Goal: Navigation & Orientation: Find specific page/section

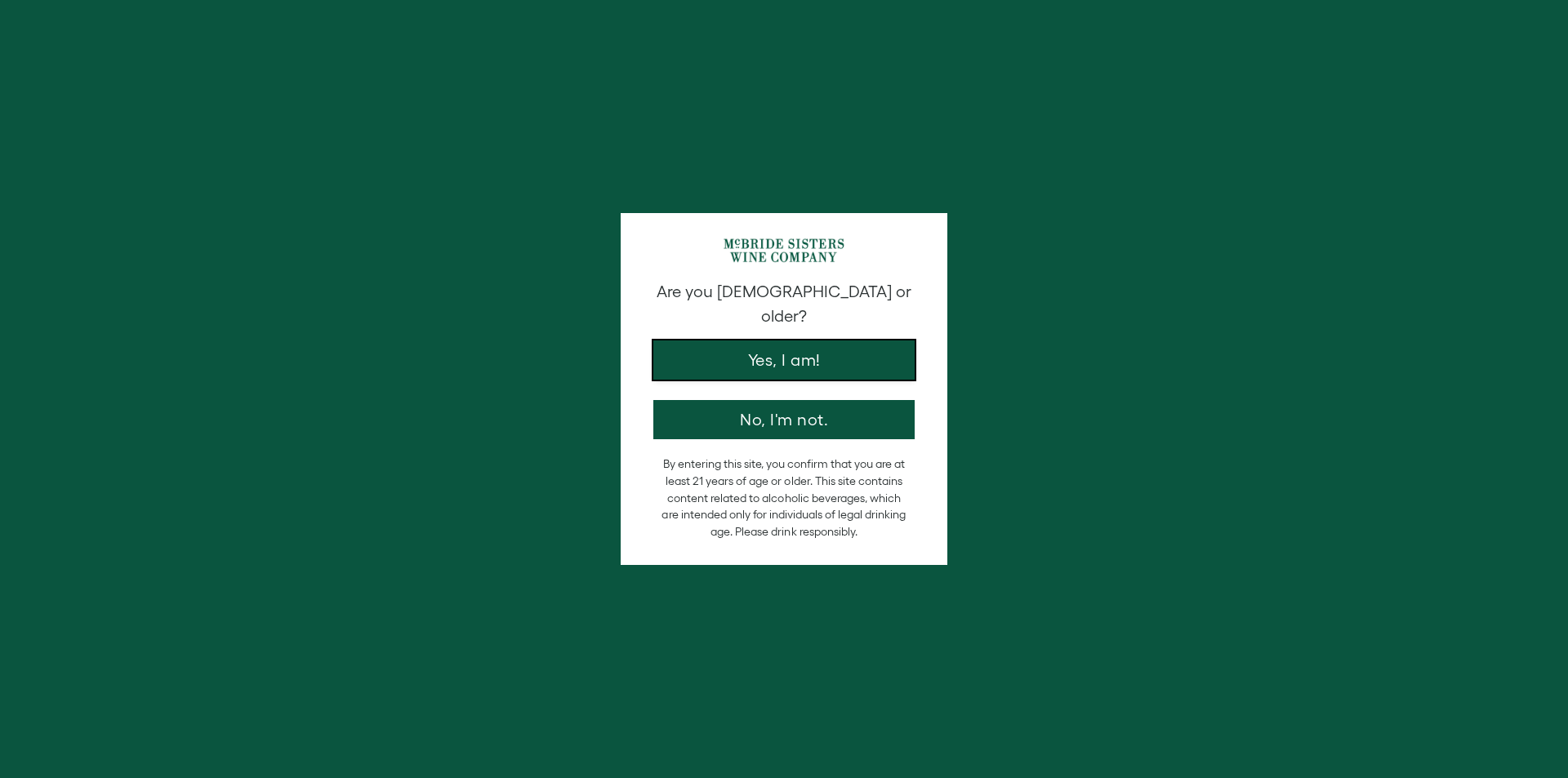
click at [788, 340] on button "Yes, I am!" at bounding box center [783, 360] width 261 height 40
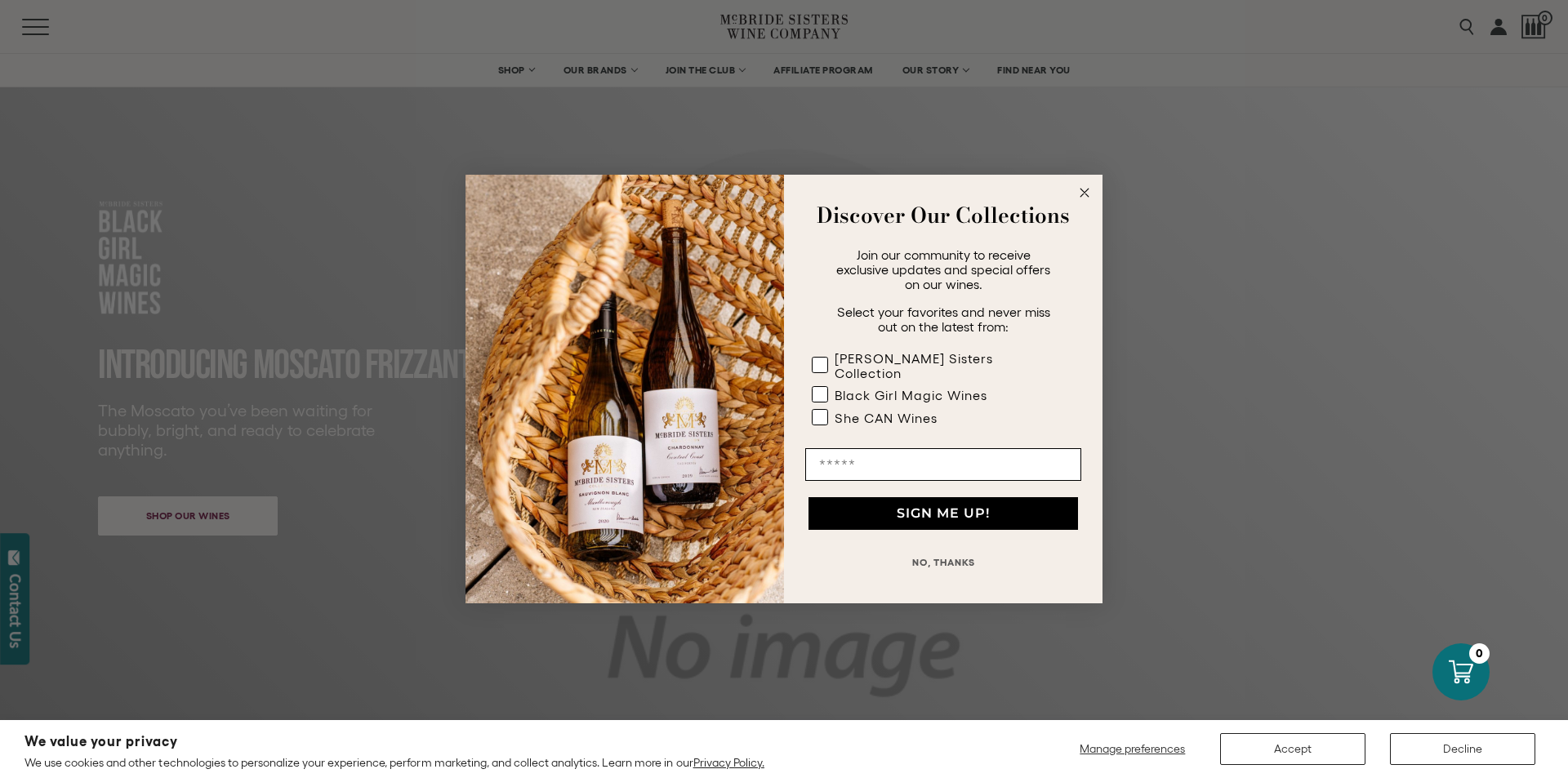
click at [1089, 196] on circle "Close dialog" at bounding box center [1085, 193] width 18 height 18
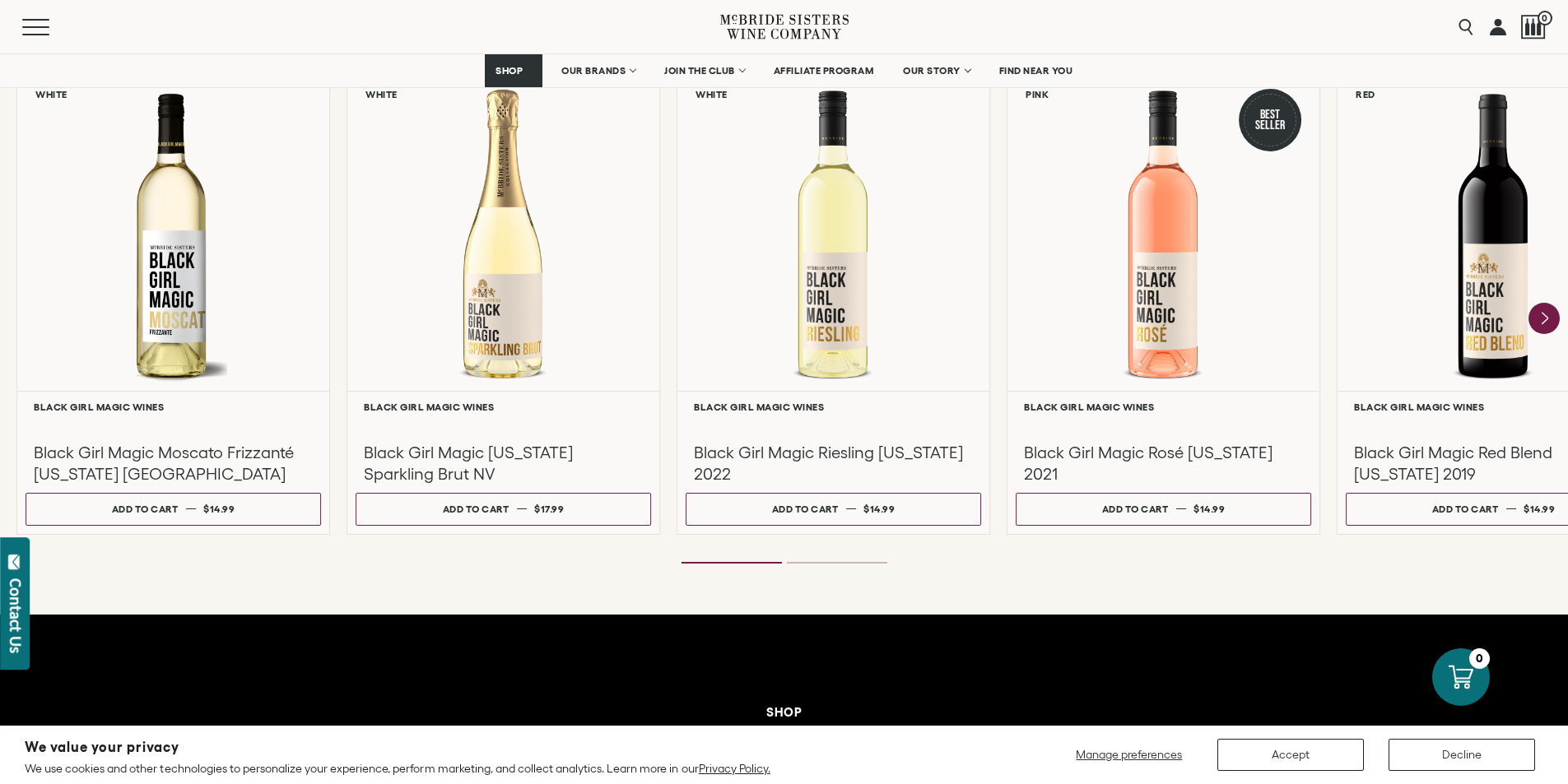
scroll to position [1317, 0]
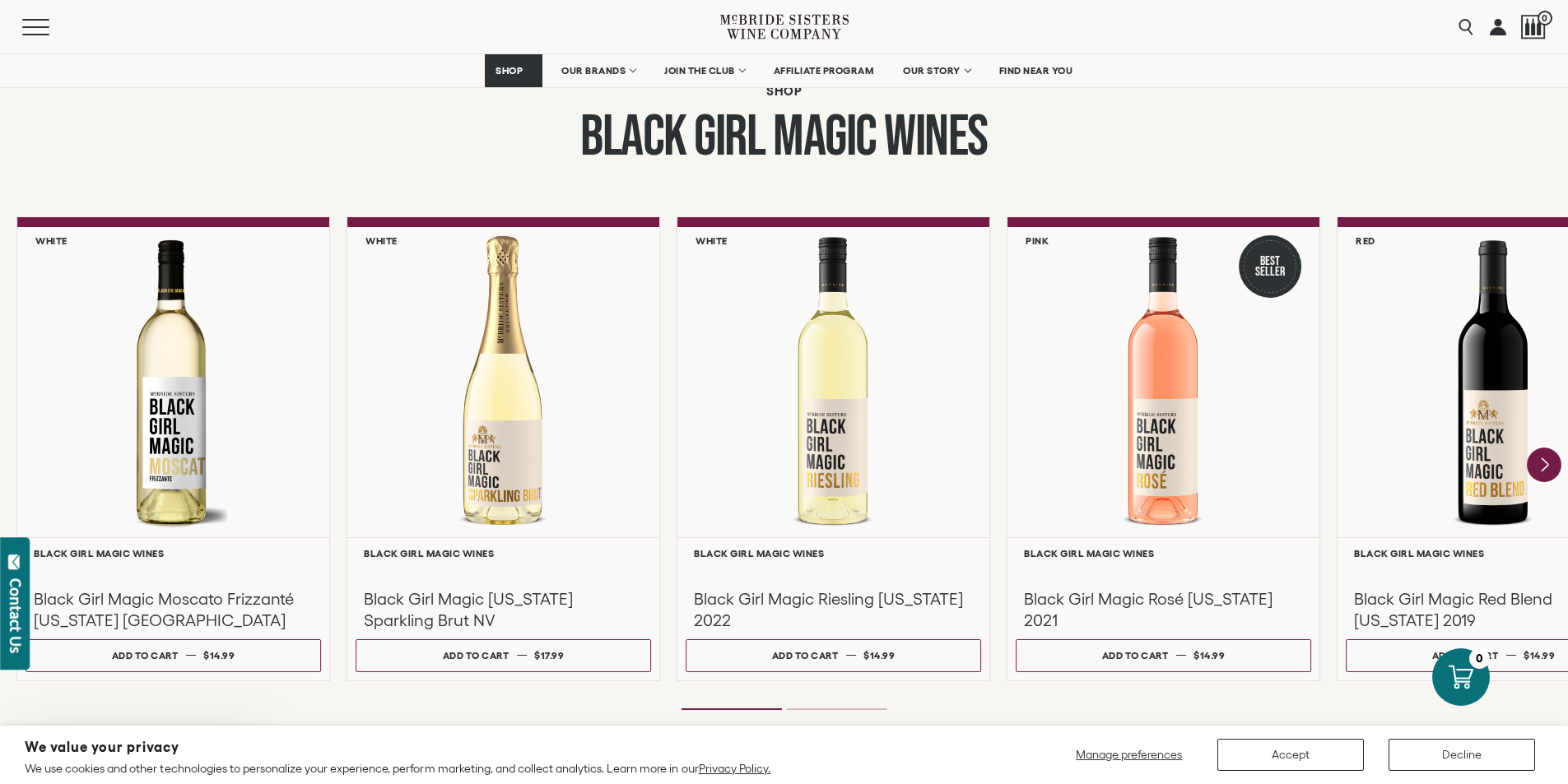
click at [1547, 453] on icon "Next" at bounding box center [1544, 464] width 35 height 35
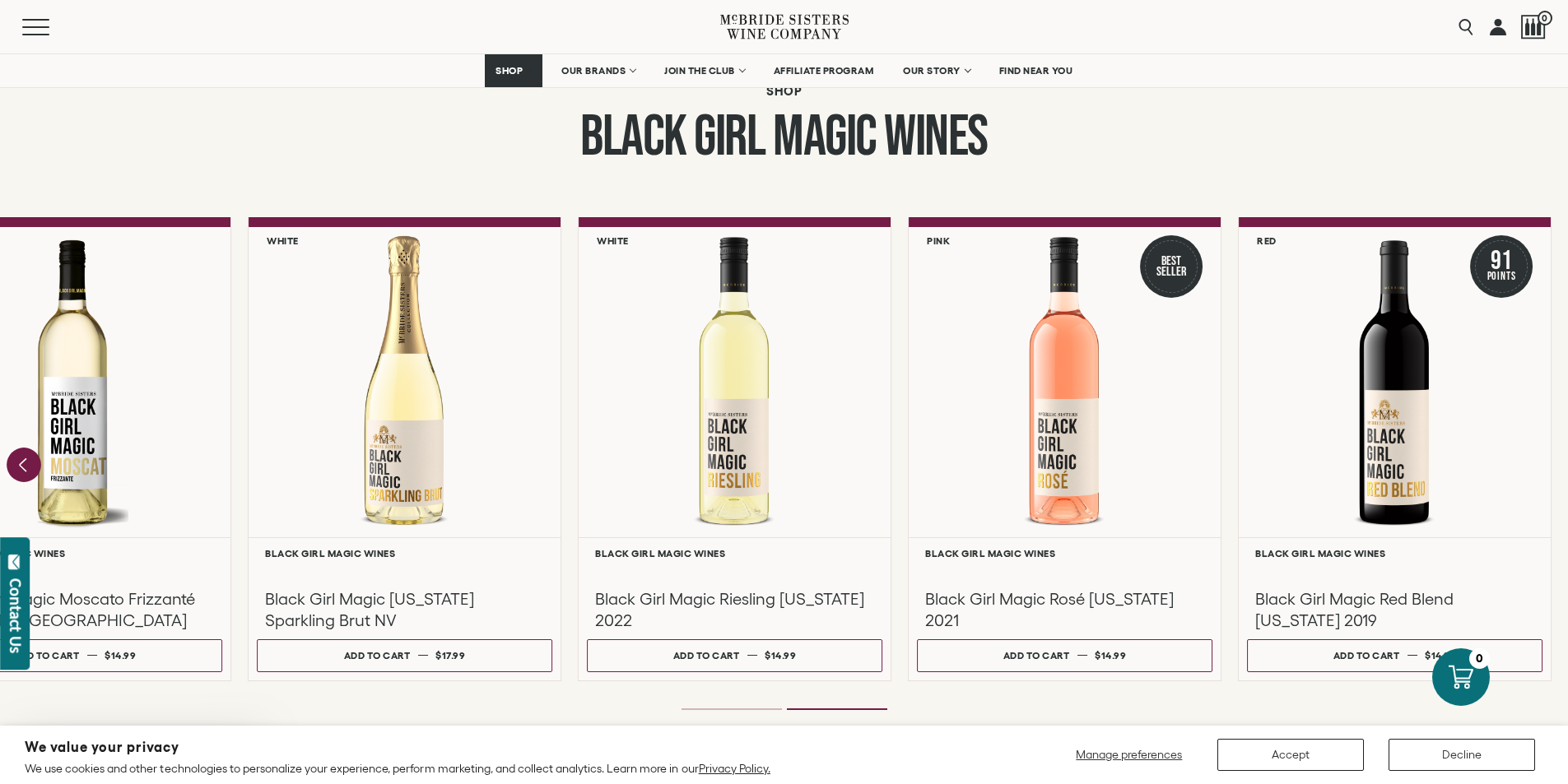
click at [8, 457] on icon "Previous" at bounding box center [23, 464] width 35 height 35
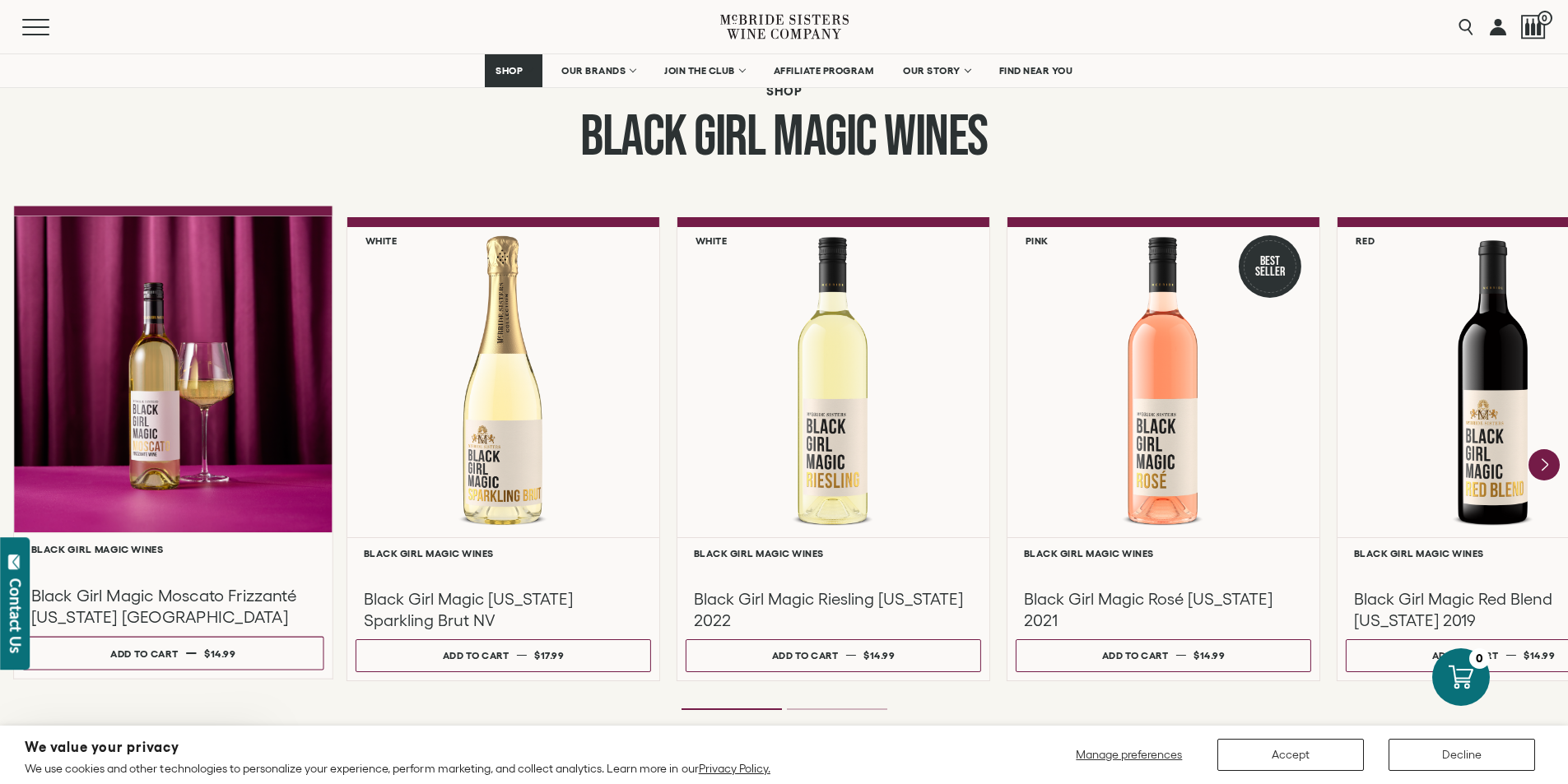
click at [185, 462] on div at bounding box center [174, 374] width 319 height 317
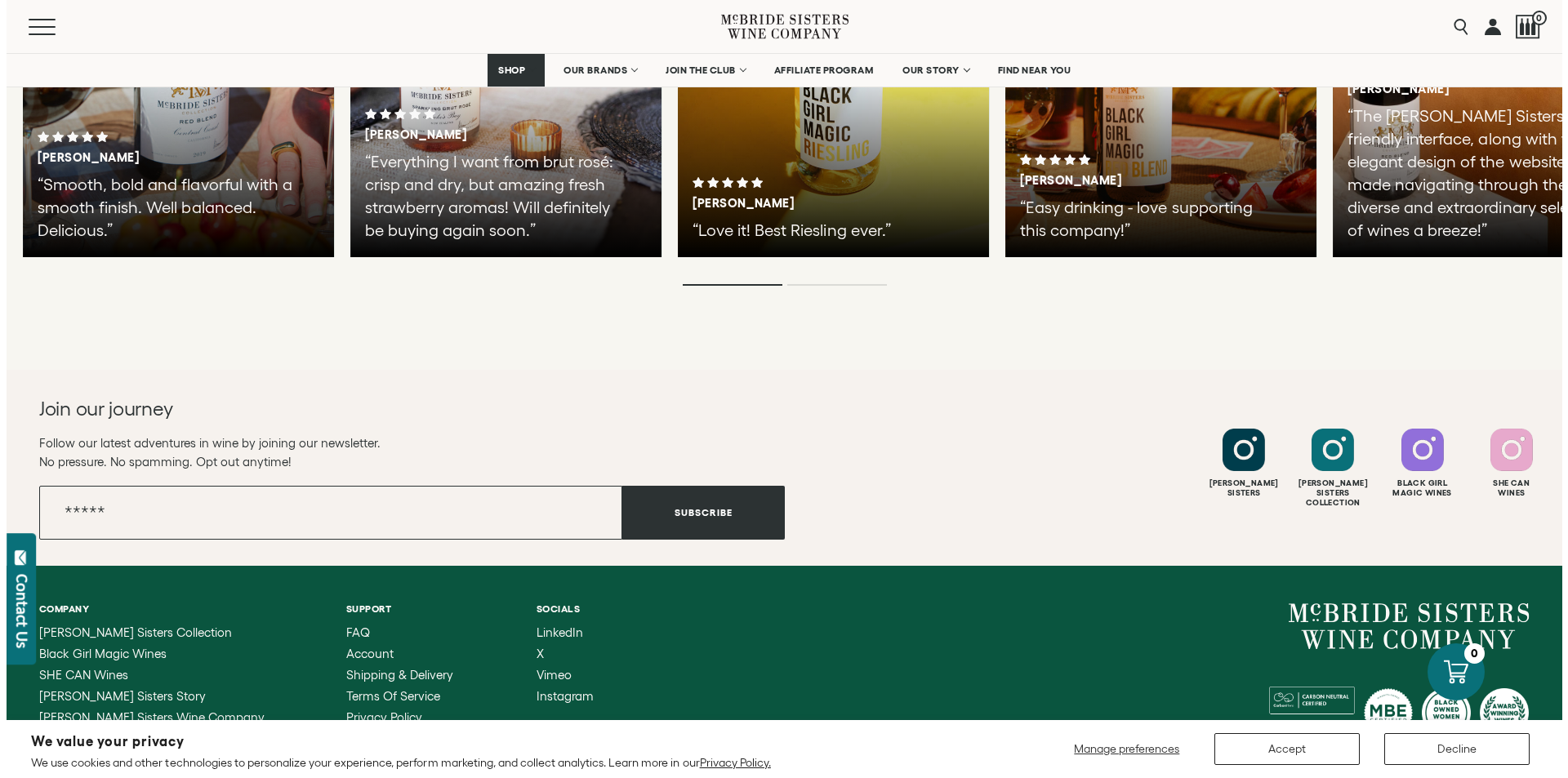
scroll to position [4064, 0]
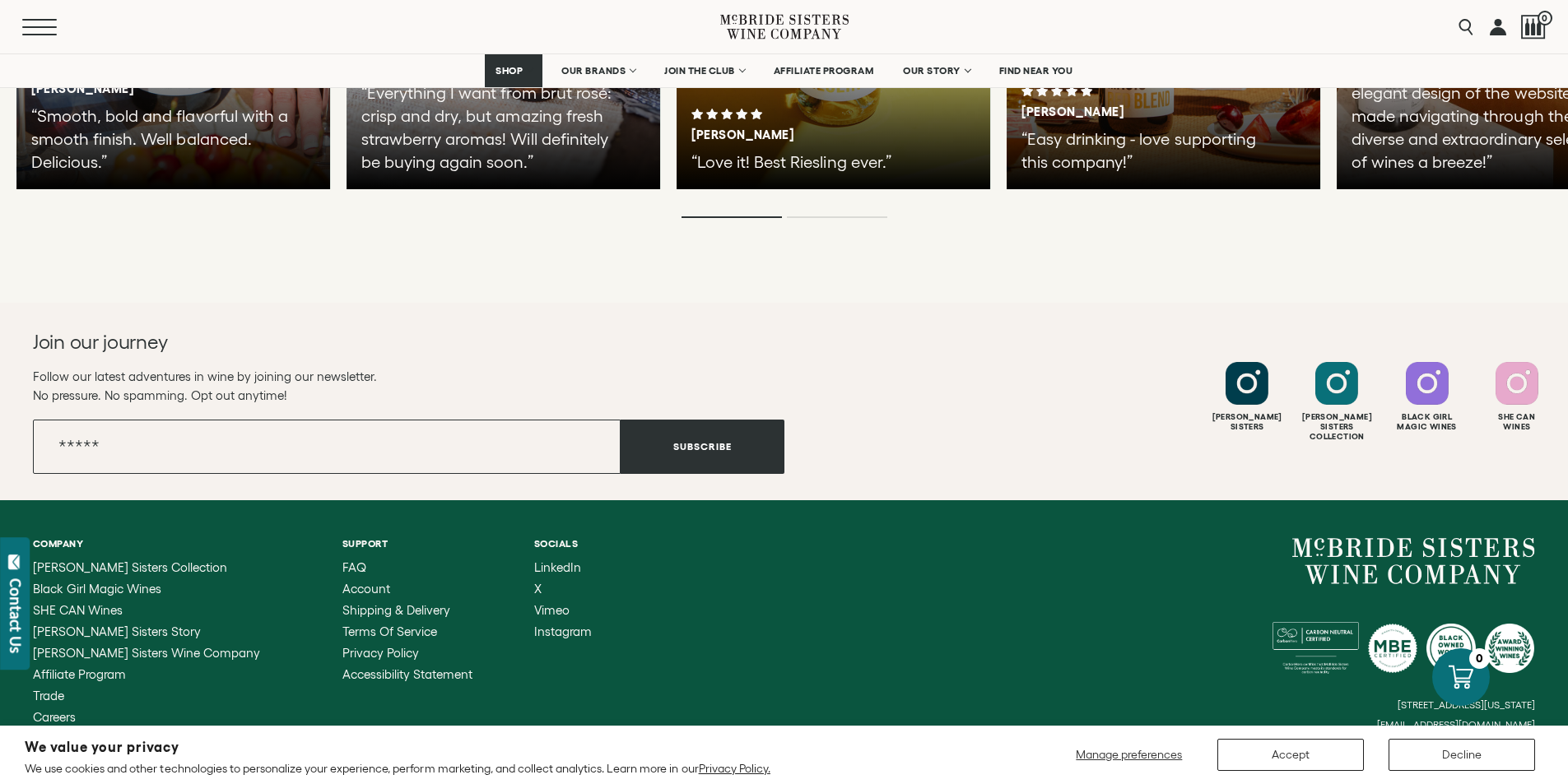
click at [42, 30] on button "Menu" at bounding box center [51, 27] width 59 height 17
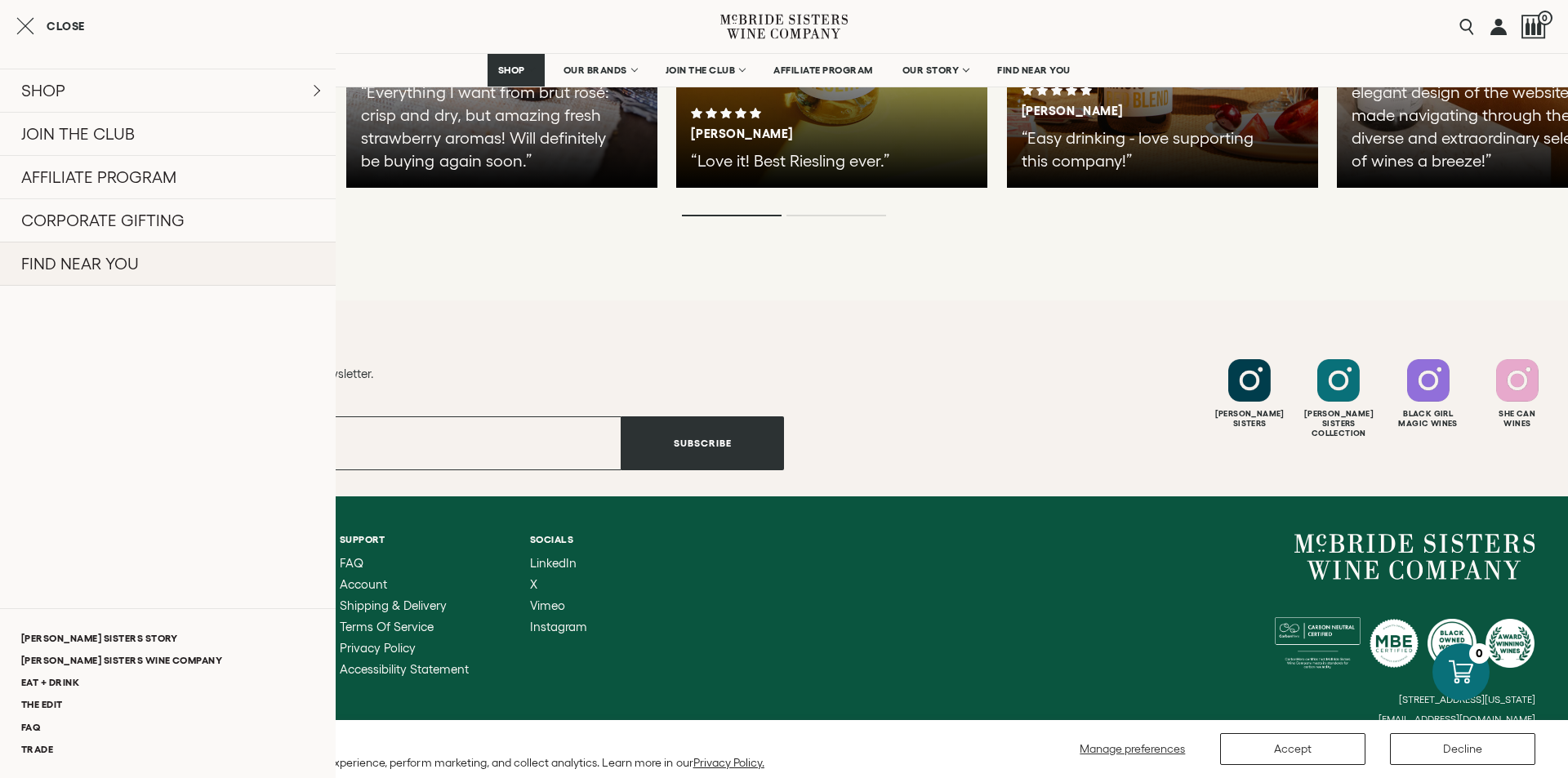
click at [109, 261] on link "FIND NEAR YOU" at bounding box center [168, 264] width 336 height 44
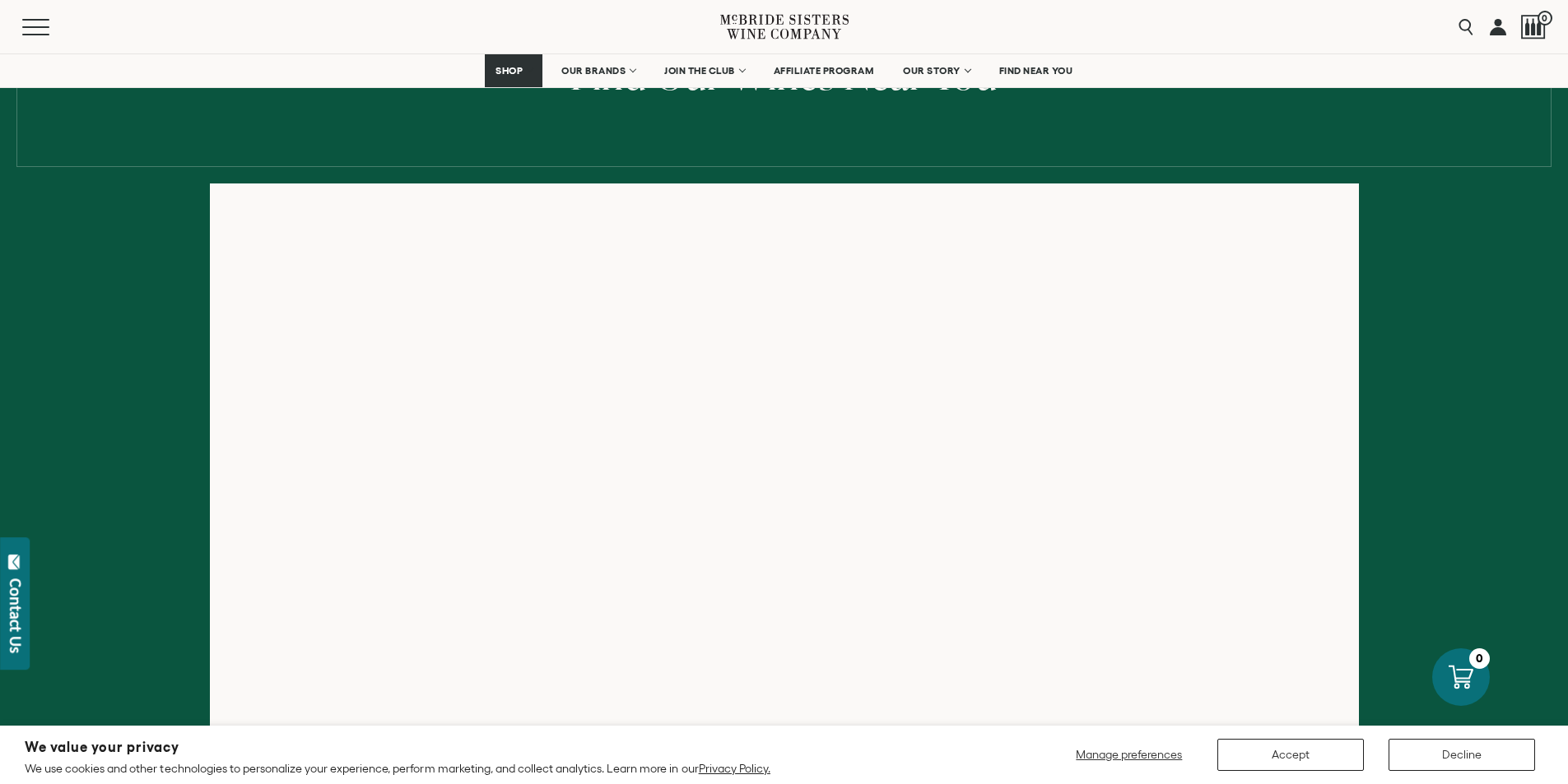
scroll to position [165, 0]
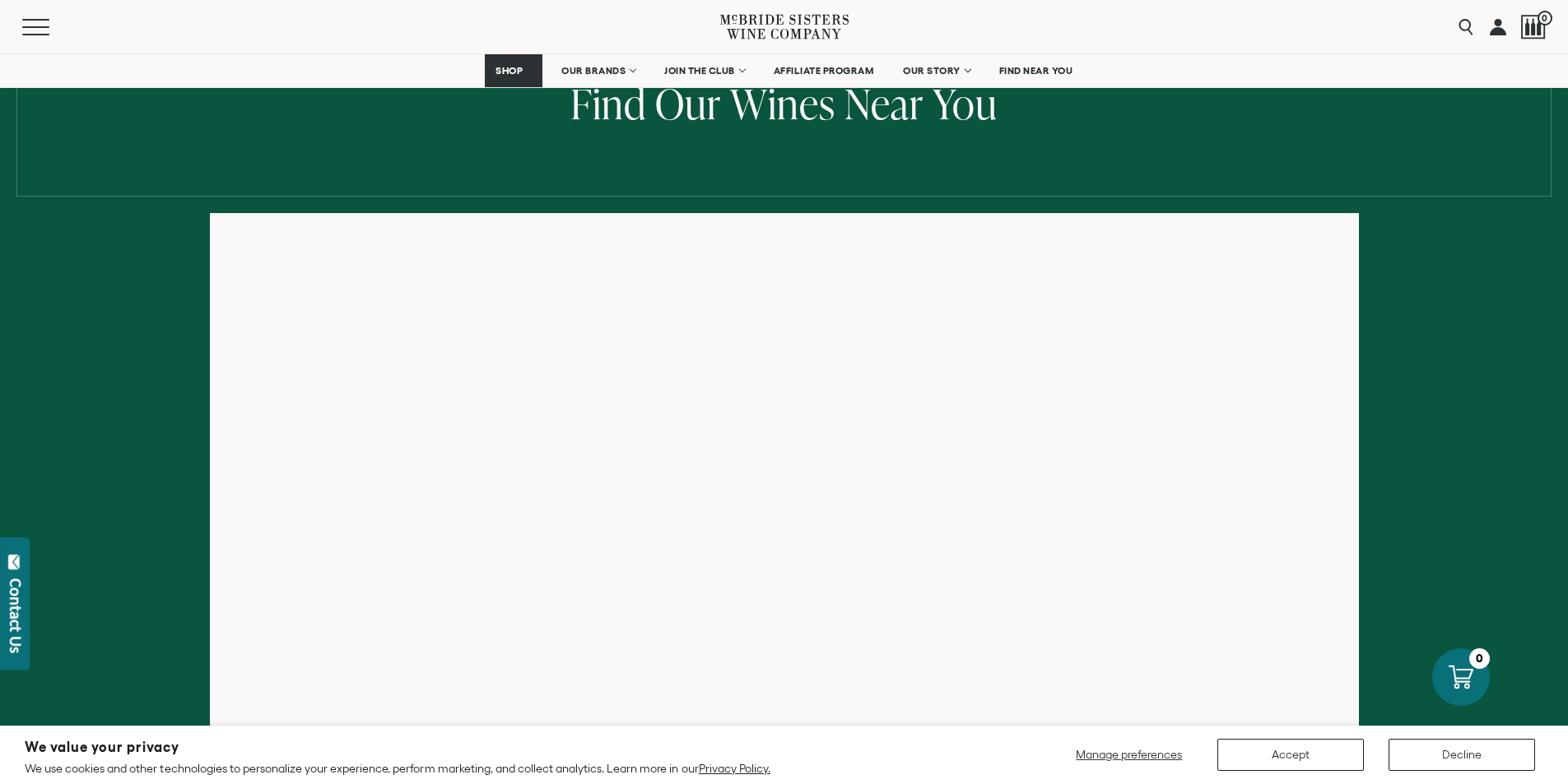
click at [182, 358] on div at bounding box center [784, 530] width 1568 height 635
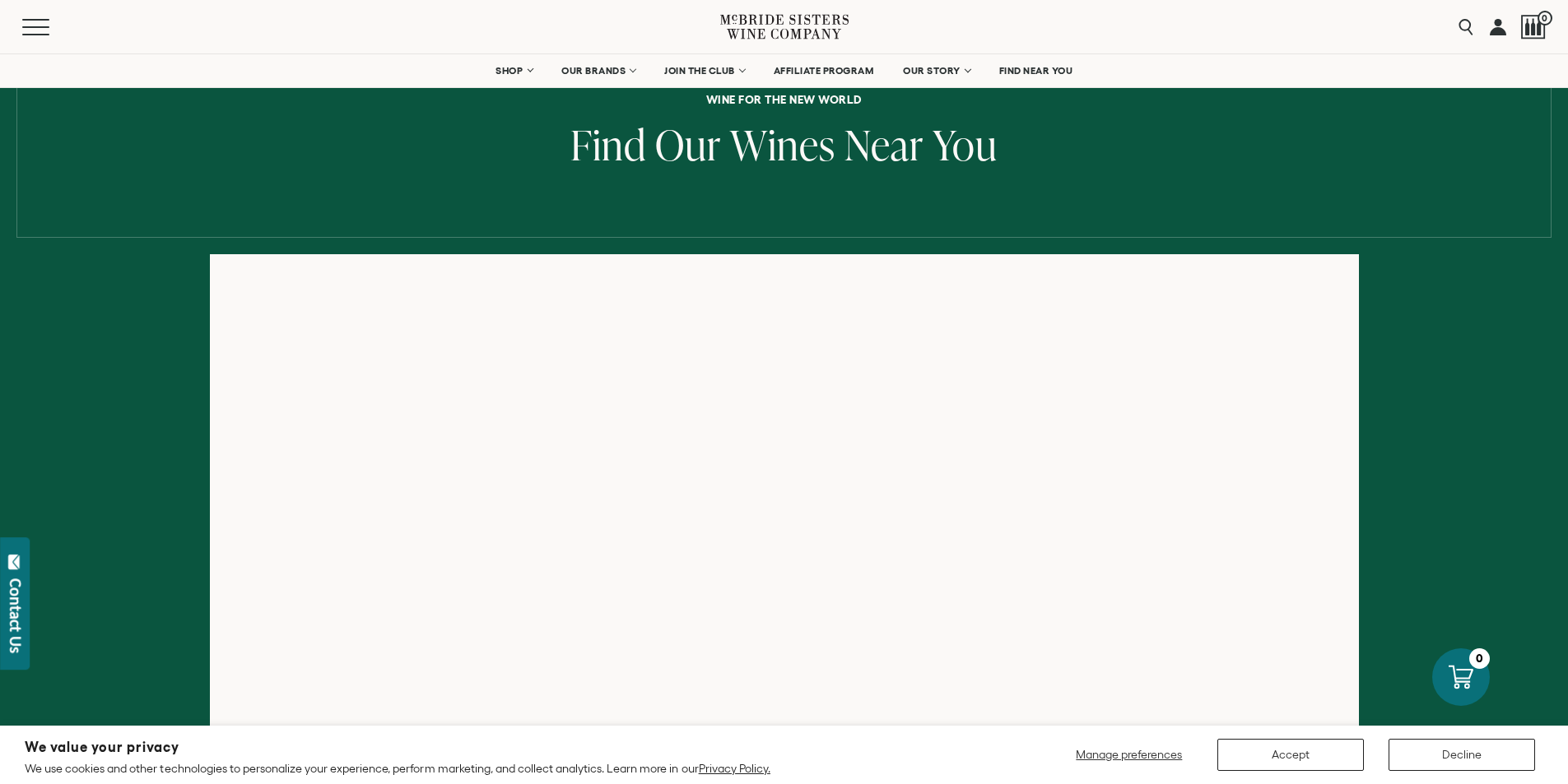
scroll to position [82, 0]
